Goal: Information Seeking & Learning: Learn about a topic

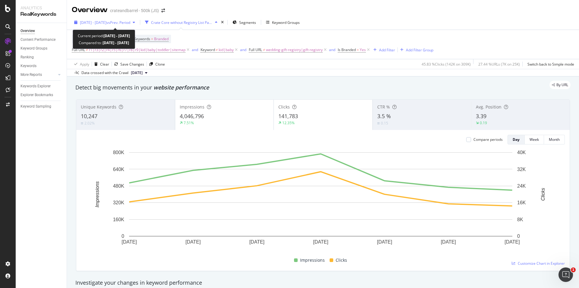
click at [104, 20] on span "[DATE] - [DATE]" at bounding box center [93, 22] width 27 height 5
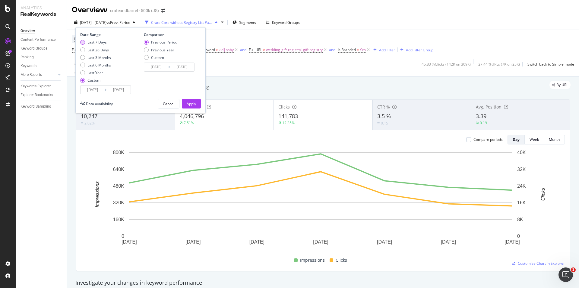
click at [97, 41] on div "Last 7 Days" at bounding box center [96, 42] width 19 height 5
type input "[DATE]"
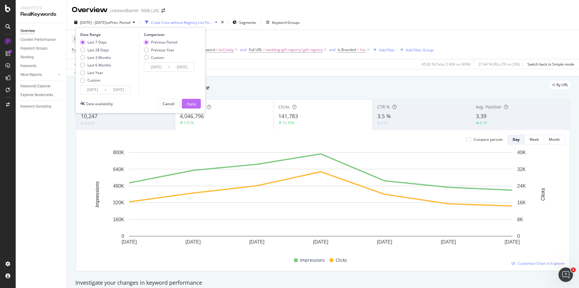
click at [192, 104] on div "Apply" at bounding box center [191, 103] width 9 height 5
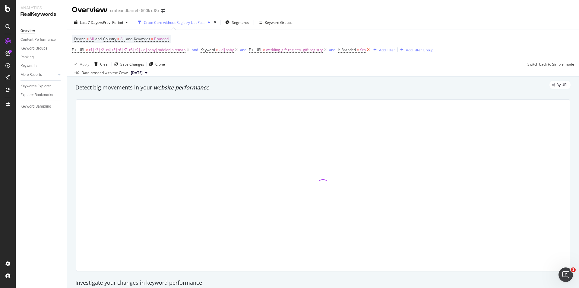
click at [367, 50] on icon at bounding box center [368, 50] width 5 height 6
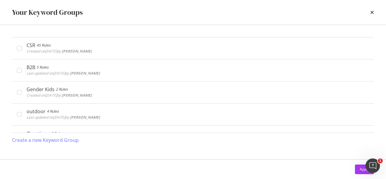
click at [367, 15] on div "Your Keyword Groups" at bounding box center [193, 12] width 362 height 10
click at [368, 11] on div "Your Keyword Groups" at bounding box center [193, 12] width 362 height 10
click at [370, 11] on div "Your Keyword Groups" at bounding box center [193, 12] width 362 height 10
click at [371, 12] on icon "times" at bounding box center [372, 12] width 4 height 5
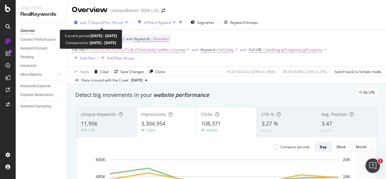
click at [119, 22] on span "vs Prev. Period" at bounding box center [111, 22] width 24 height 5
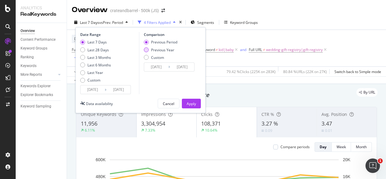
click at [150, 49] on div "Previous Year" at bounding box center [160, 49] width 33 height 5
type input "[DATE]"
click at [188, 102] on div "Apply" at bounding box center [191, 103] width 9 height 5
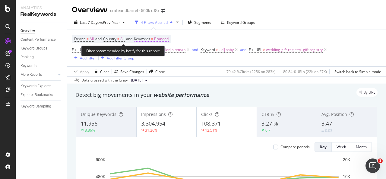
click at [169, 35] on span "Branded" at bounding box center [161, 39] width 14 height 8
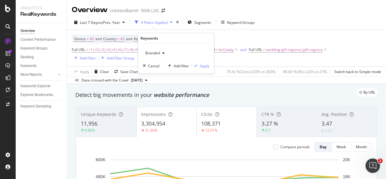
click at [162, 52] on icon "button" at bounding box center [163, 53] width 2 height 4
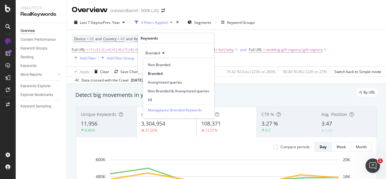
click at [162, 62] on div "Non-Branded" at bounding box center [178, 64] width 71 height 9
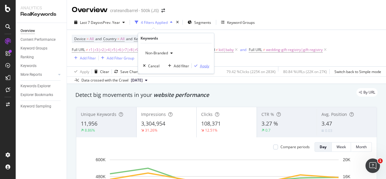
click at [199, 68] on div "Apply" at bounding box center [200, 65] width 17 height 5
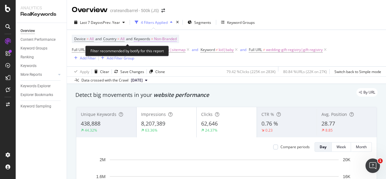
click at [170, 38] on span "Non-Branded" at bounding box center [165, 39] width 23 height 8
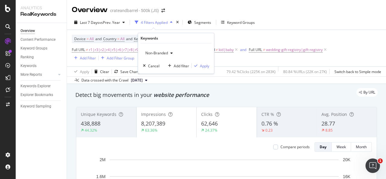
click at [174, 54] on div "button" at bounding box center [171, 53] width 7 height 4
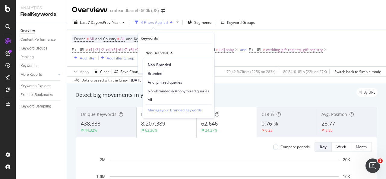
click at [214, 35] on div "Keywords Non-Branded Non-Branded Branded Anonymized queries Non-Branded & Anony…" at bounding box center [176, 53] width 77 height 41
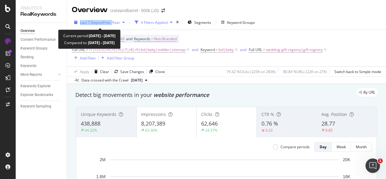
click at [114, 18] on div "Last 7 Days vs Prev. Year 4 Filters Applied Segments Keyword Groups Device = Al…" at bounding box center [226, 49] width 319 height 69
click at [115, 22] on span "vs Prev. Year" at bounding box center [109, 22] width 21 height 5
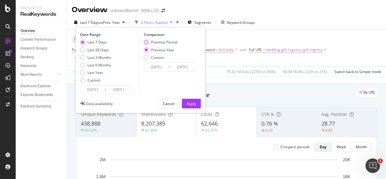
click at [150, 43] on div "Previous Period" at bounding box center [160, 42] width 33 height 5
type input "[DATE]"
drag, startPoint x: 192, startPoint y: 102, endPoint x: 127, endPoint y: 89, distance: 66.3
click at [192, 103] on div "Apply" at bounding box center [191, 103] width 9 height 5
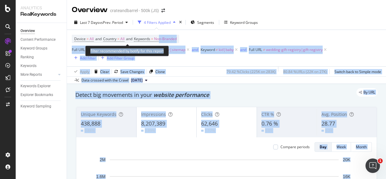
click at [168, 50] on div "Analytics RealKeywords Overview Content Performance Keyword Groups Ranking Keyw…" at bounding box center [193, 89] width 386 height 179
click at [173, 41] on span "Non-Branded" at bounding box center [165, 39] width 23 height 8
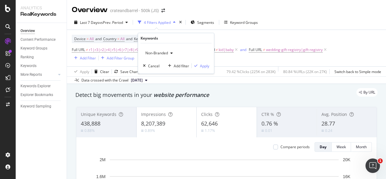
click at [170, 52] on icon "button" at bounding box center [171, 53] width 2 height 4
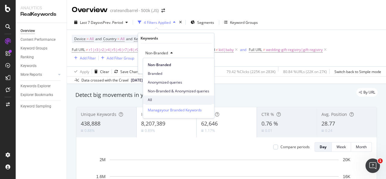
click at [168, 96] on div "All" at bounding box center [178, 99] width 71 height 9
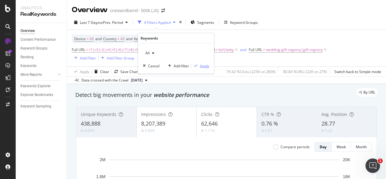
click at [198, 65] on div "button" at bounding box center [196, 66] width 8 height 4
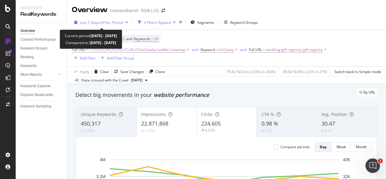
click at [107, 24] on span "vs Prev. Period" at bounding box center [111, 22] width 24 height 5
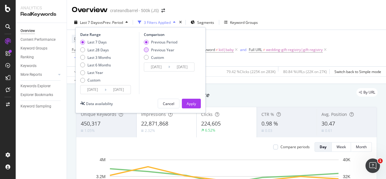
click at [145, 48] on div "Previous Period Previous Year Custom" at bounding box center [160, 51] width 33 height 23
click at [148, 51] on div "Previous Year" at bounding box center [160, 49] width 33 height 5
type input "[DATE]"
click at [186, 102] on button "Apply" at bounding box center [191, 104] width 19 height 10
